Goal: Find specific page/section: Find specific page/section

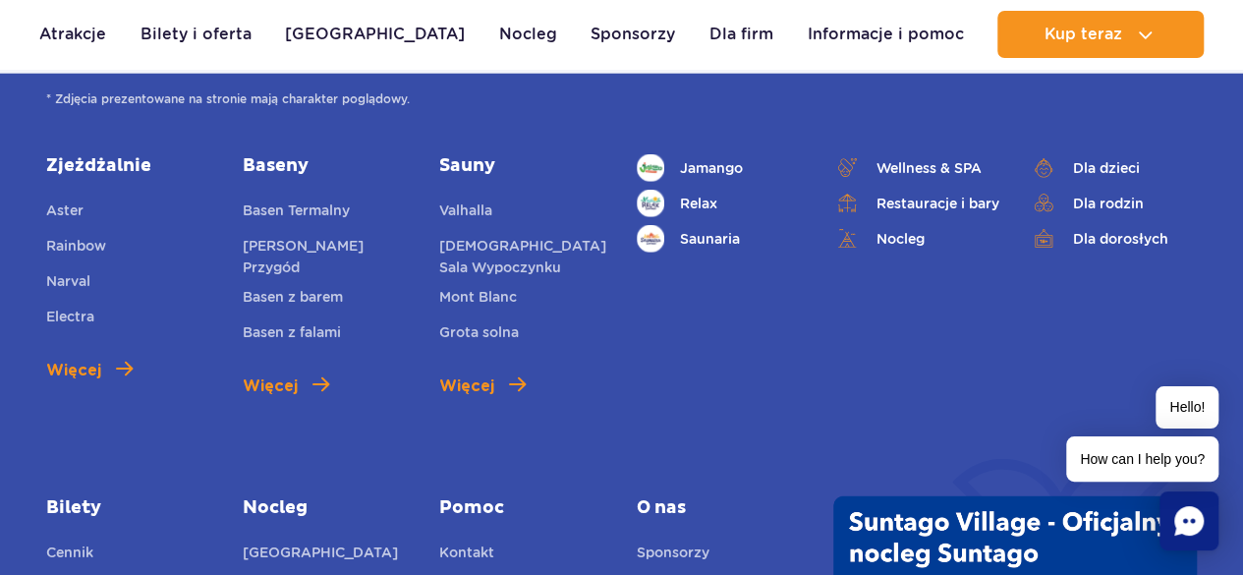
scroll to position [2511, 0]
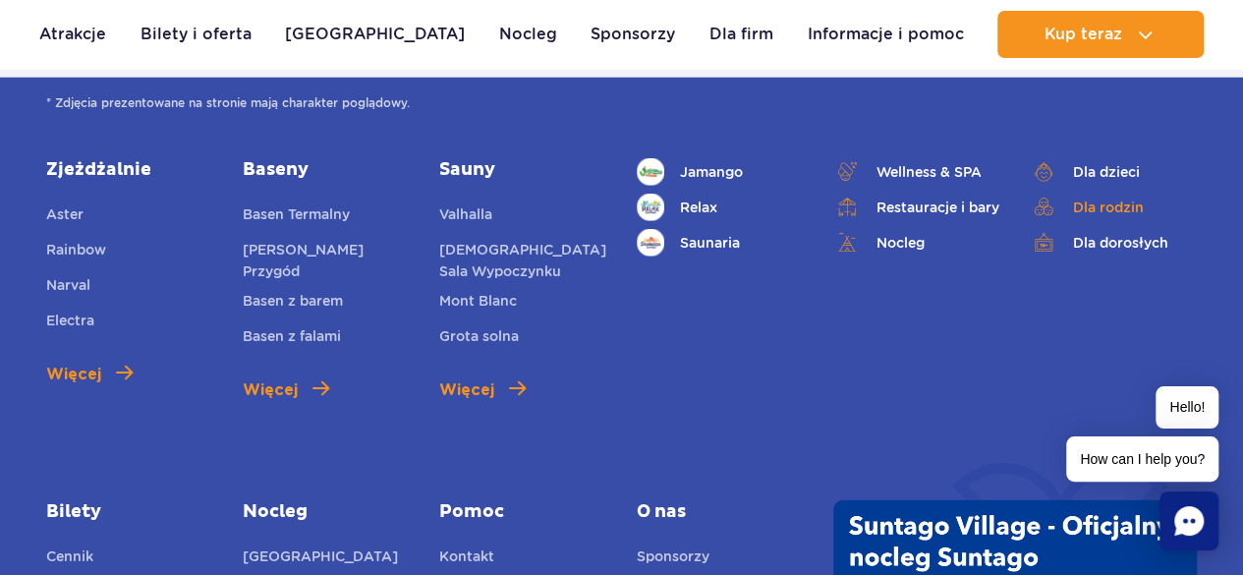
click at [1128, 206] on link "Dla rodzin" at bounding box center [1113, 208] width 167 height 28
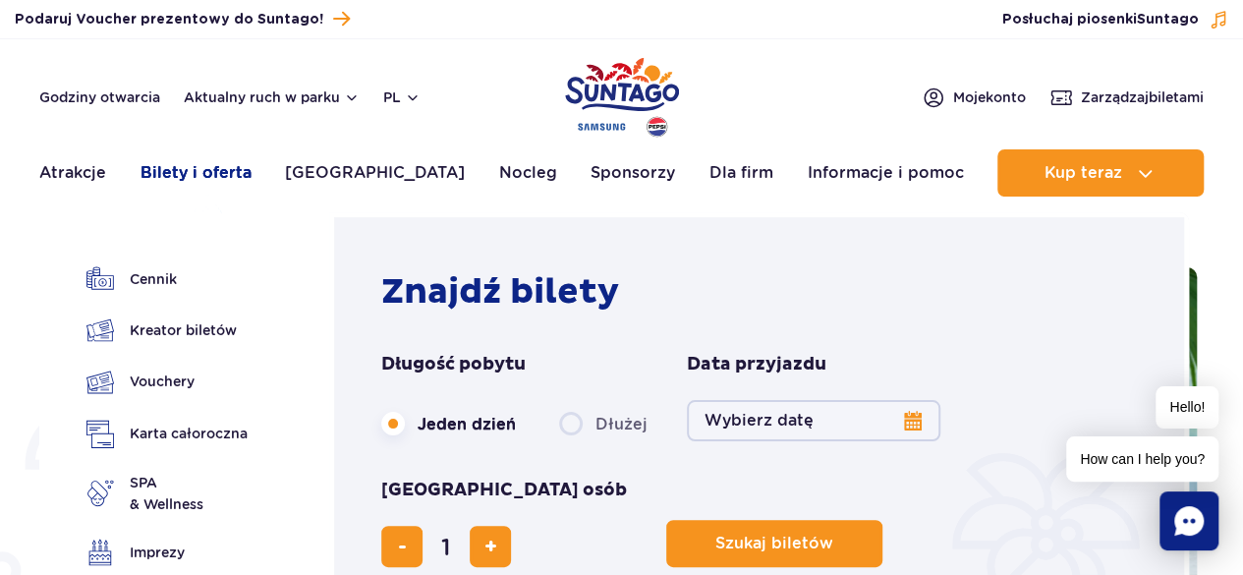
click at [179, 167] on link "Bilety i oferta" at bounding box center [195, 172] width 111 height 47
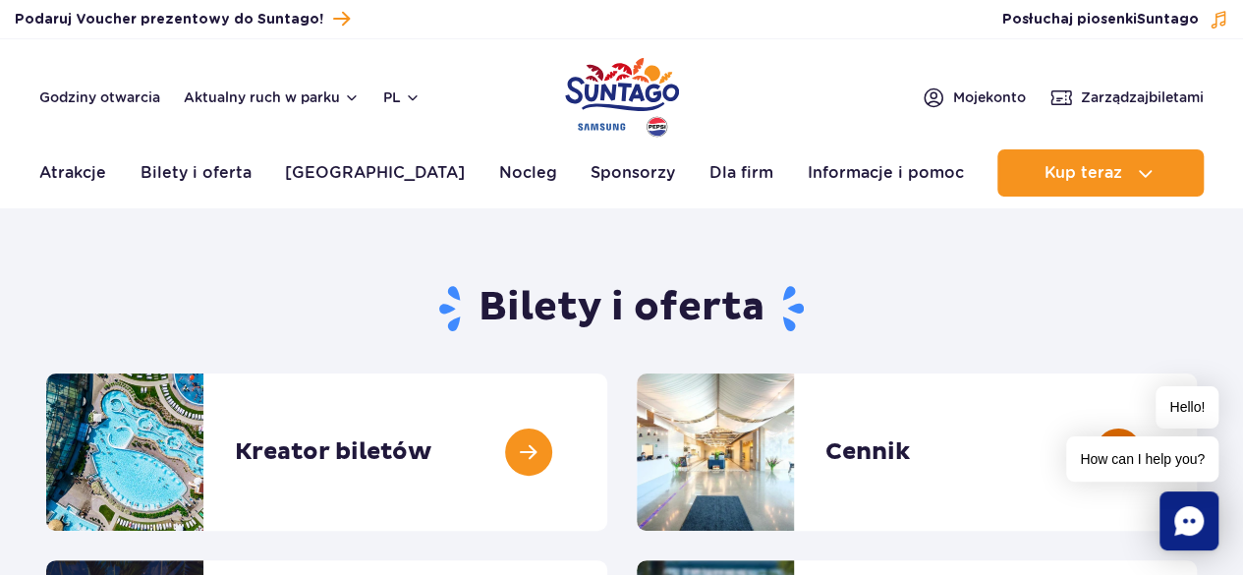
click at [1197, 428] on link at bounding box center [1197, 451] width 0 height 157
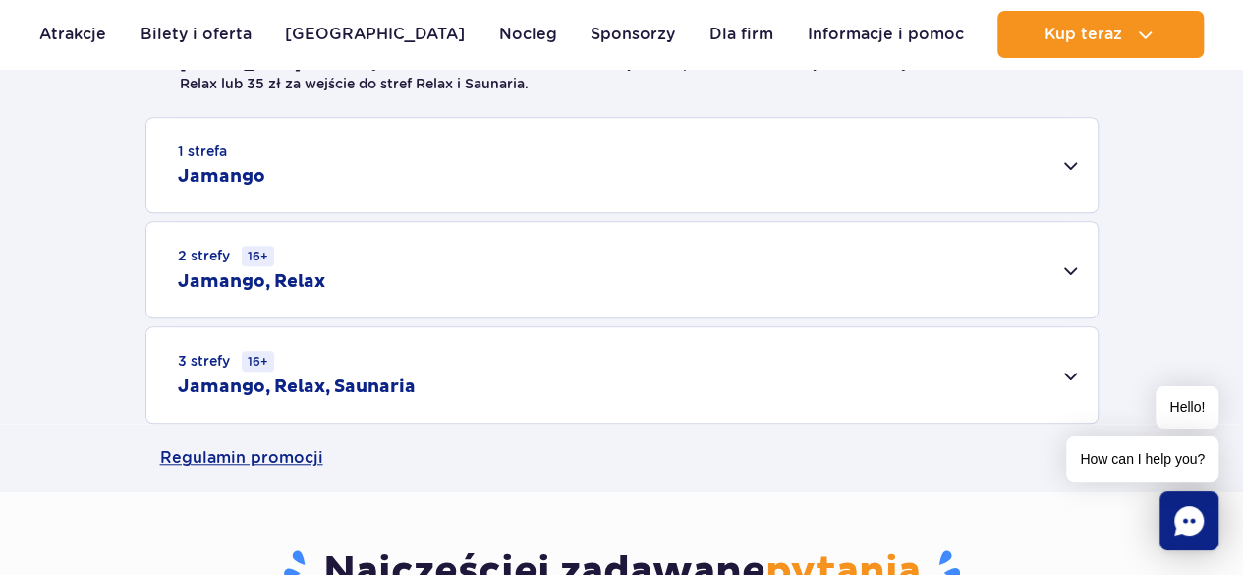
scroll to position [558, 0]
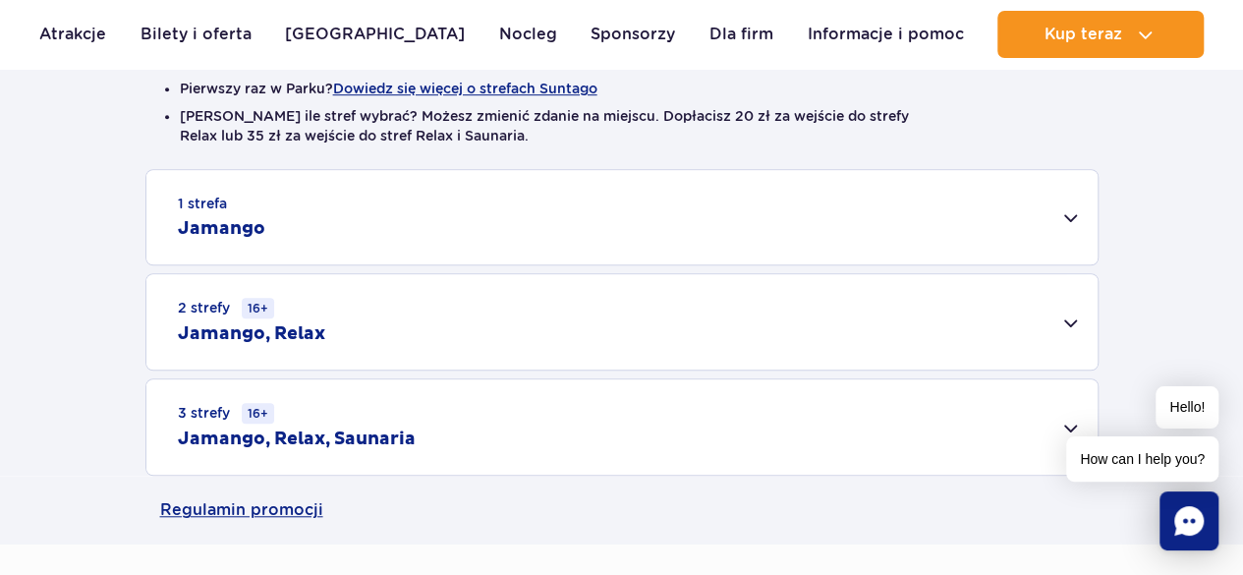
click at [753, 215] on div "1 strefa Jamango" at bounding box center [621, 217] width 951 height 94
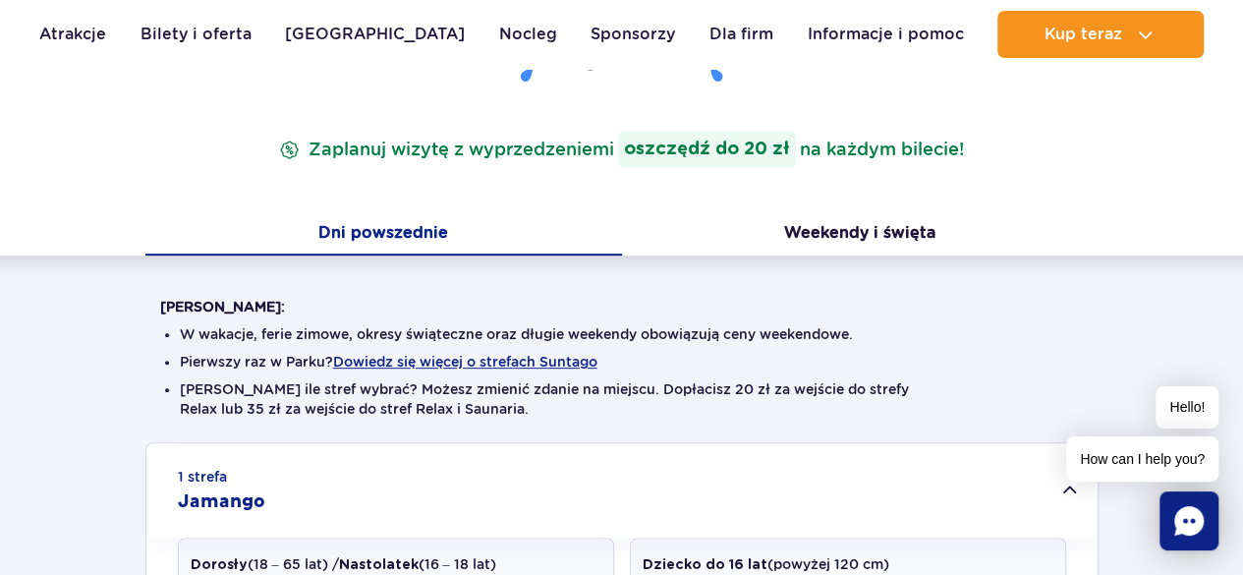
scroll to position [0, 0]
